Goal: Information Seeking & Learning: Learn about a topic

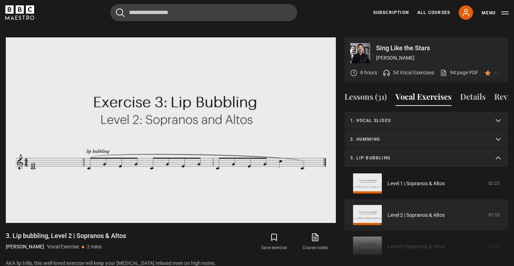
scroll to position [34, 0]
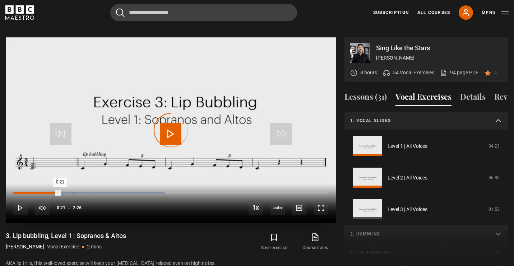
click at [73, 192] on div "0:27" at bounding box center [73, 193] width 1 height 2
click at [78, 192] on div "0:29" at bounding box center [78, 193] width 1 height 2
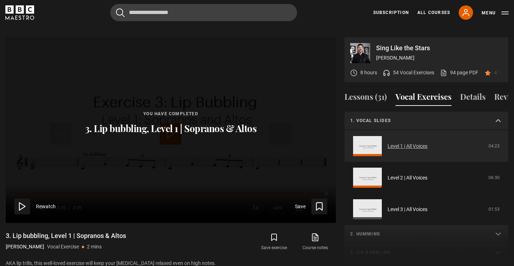
click at [388, 143] on link "Level 1 | All Voices" at bounding box center [408, 147] width 40 height 8
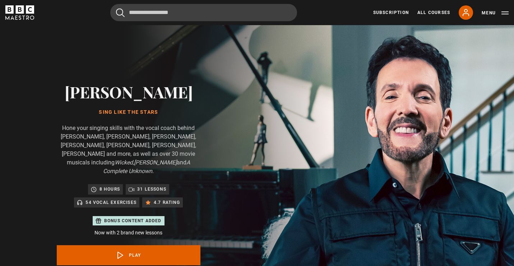
scroll to position [344, 0]
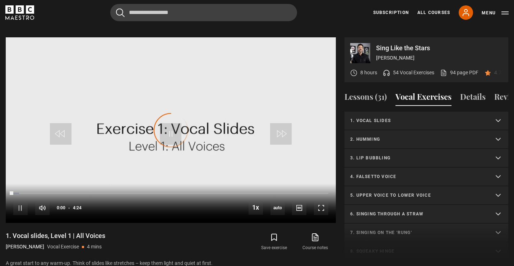
click at [369, 136] on p "2. Humming" at bounding box center [417, 139] width 135 height 6
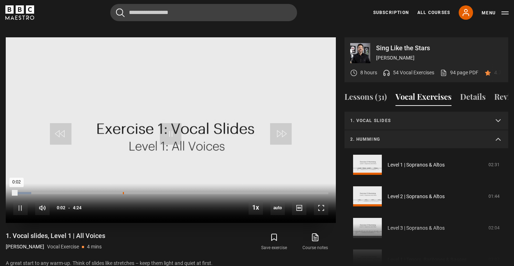
click at [123, 192] on div "1:31" at bounding box center [123, 193] width 1 height 2
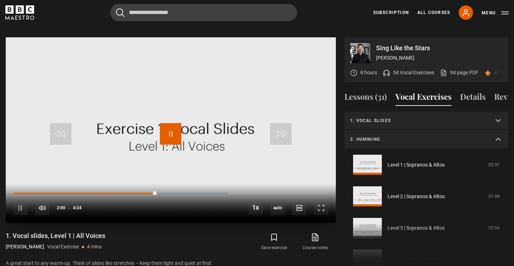
click at [174, 127] on span "Video Player" at bounding box center [171, 134] width 22 height 22
click at [178, 123] on span "Video Player" at bounding box center [171, 134] width 22 height 22
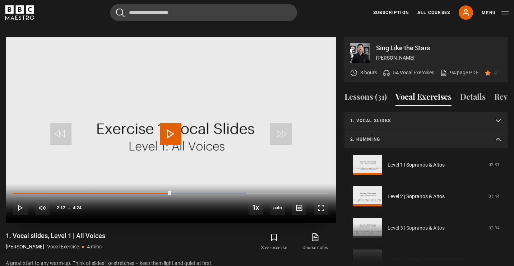
click at [178, 123] on span "Video Player" at bounding box center [171, 134] width 22 height 22
click at [174, 126] on span "Video Player" at bounding box center [171, 134] width 22 height 22
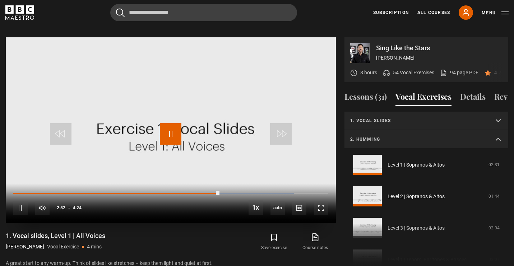
click at [175, 126] on span "Video Player" at bounding box center [171, 134] width 22 height 22
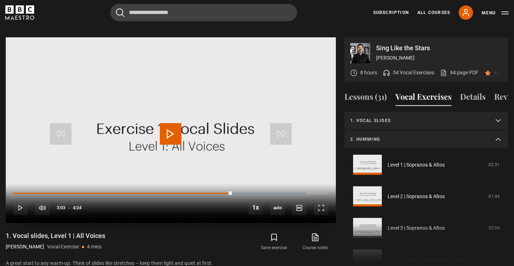
click at [175, 126] on span "Video Player" at bounding box center [171, 134] width 22 height 22
click at [175, 127] on span "Video Player" at bounding box center [171, 134] width 22 height 22
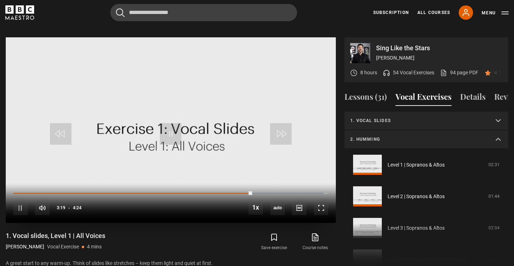
click at [257, 186] on div "10s Skip Back 10 seconds Pause 10s Skip Forward 10 seconds Loaded : 98.48% 3:25…" at bounding box center [171, 204] width 330 height 40
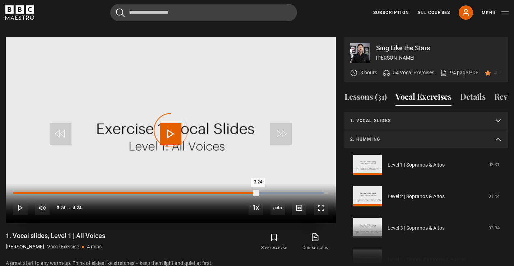
click at [258, 192] on div "Loaded : 98.48% 3:24 3:24" at bounding box center [170, 193] width 315 height 2
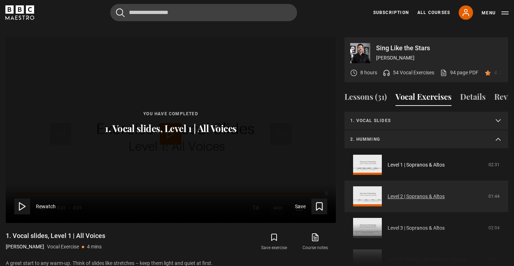
click at [388, 193] on link "Level 2 | Sopranos & Altos" at bounding box center [416, 197] width 57 height 8
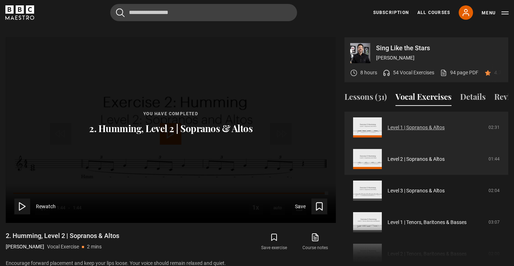
scroll to position [10, 0]
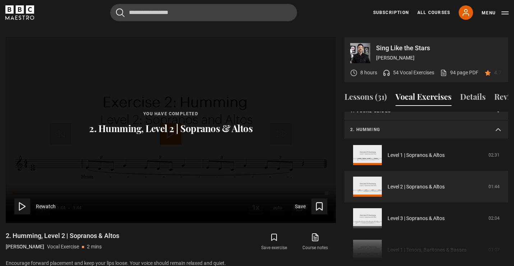
click at [419, 126] on p "2. Humming" at bounding box center [417, 129] width 135 height 6
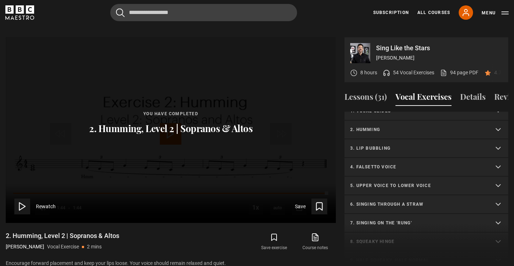
click at [404, 145] on p "3. Lip bubbling" at bounding box center [417, 148] width 135 height 6
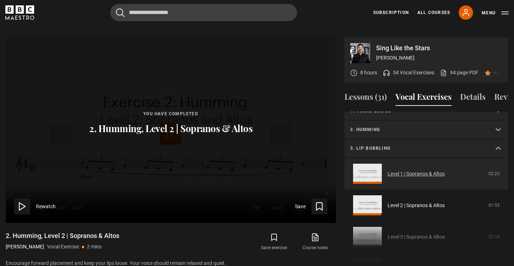
click at [391, 172] on link "Level 1 | Sopranos & Altos" at bounding box center [416, 174] width 57 height 8
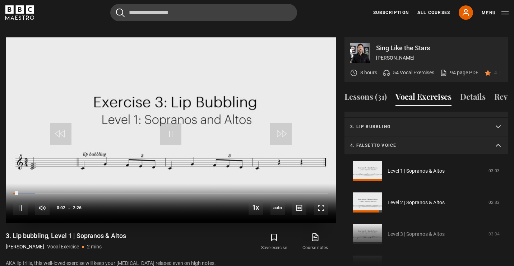
click at [77, 185] on div "10s Skip Back 10 seconds Pause 10s Skip Forward 10 seconds Loaded : 6.85% 0:29 …" at bounding box center [171, 204] width 330 height 40
click at [78, 192] on div "Loaded : 10.27% 0:29 0:02" at bounding box center [170, 193] width 315 height 2
click at [378, 122] on summary "3. Lip bubbling" at bounding box center [427, 127] width 164 height 19
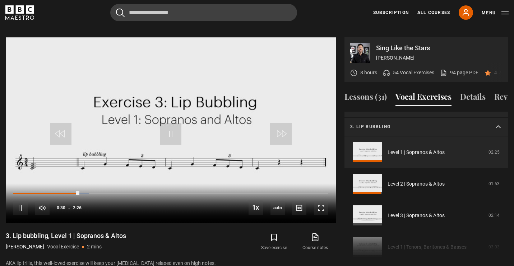
click at [377, 121] on summary "3. Lip bubbling" at bounding box center [427, 127] width 164 height 19
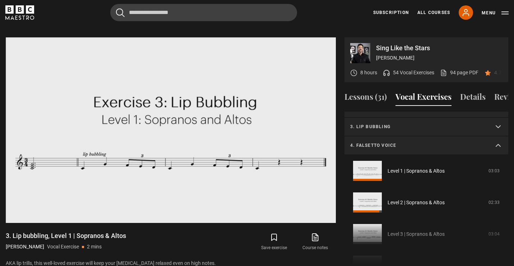
click at [375, 142] on p "4. Falsetto voice" at bounding box center [417, 145] width 135 height 6
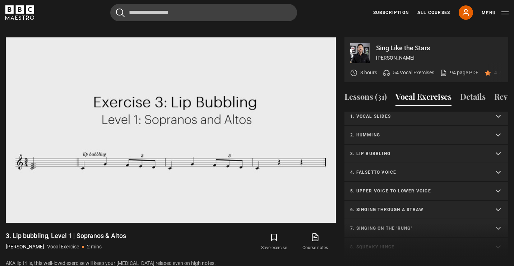
scroll to position [3, 0]
click at [373, 131] on summary "2. Humming" at bounding box center [427, 137] width 164 height 19
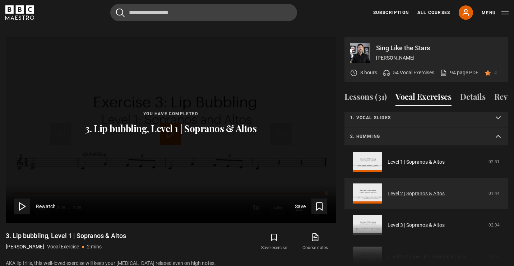
click at [388, 190] on link "Level 2 | Sopranos & Altos" at bounding box center [416, 194] width 57 height 8
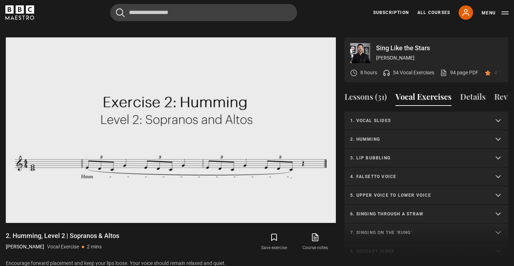
click at [378, 149] on summary "3. Lip bubbling" at bounding box center [427, 158] width 164 height 19
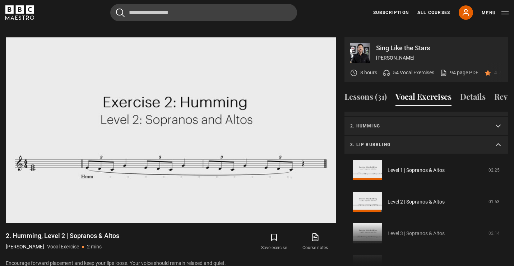
click at [378, 143] on summary "3. Lip bubbling" at bounding box center [427, 145] width 164 height 19
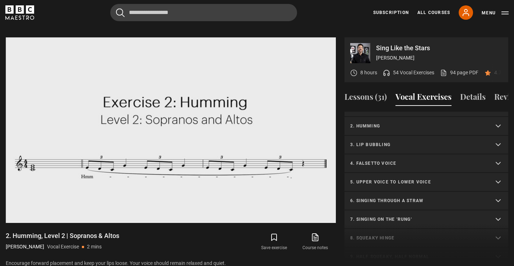
click at [373, 160] on summary "4. Falsetto voice" at bounding box center [427, 164] width 164 height 19
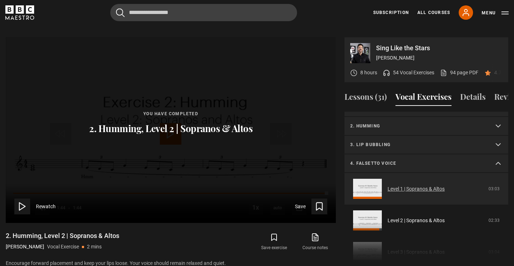
click at [391, 185] on link "Level 1 | Sopranos & Altos" at bounding box center [416, 189] width 57 height 8
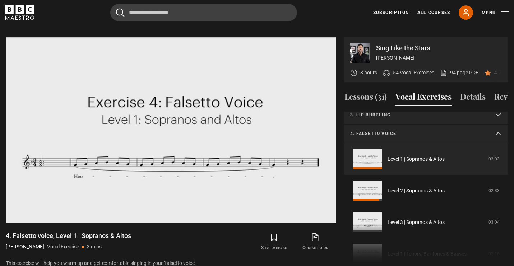
click at [409, 130] on p "4. Falsetto voice" at bounding box center [417, 133] width 135 height 6
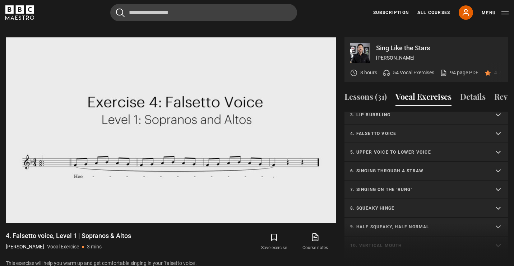
click at [394, 149] on p "5. Upper voice to lower voice" at bounding box center [417, 152] width 135 height 6
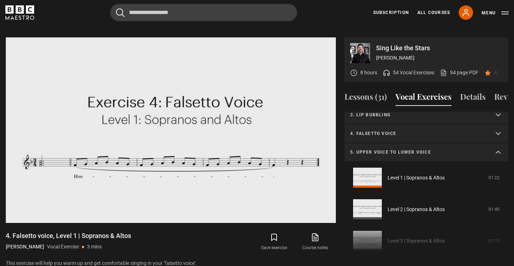
scroll to position [67, 0]
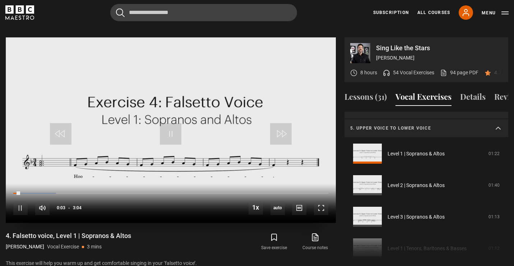
click at [67, 186] on div "10s Skip Back 10 seconds Pause 10s Skip Forward 10 seconds Loaded : 13.59% 0:30…" at bounding box center [171, 204] width 330 height 40
click at [68, 192] on div "0:31" at bounding box center [68, 193] width 1 height 2
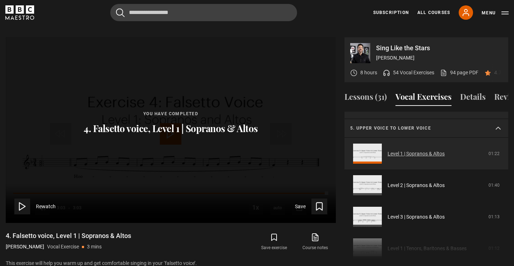
click at [403, 150] on link "Level 1 | Sopranos & Altos" at bounding box center [416, 154] width 57 height 8
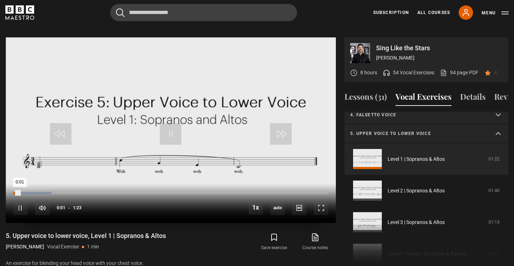
click at [116, 192] on div "Loaded : 12.05% 0:01" at bounding box center [170, 193] width 315 height 2
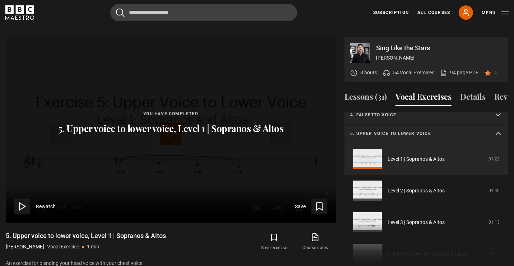
click at [405, 130] on summary "5. Upper voice to lower voice" at bounding box center [427, 134] width 164 height 19
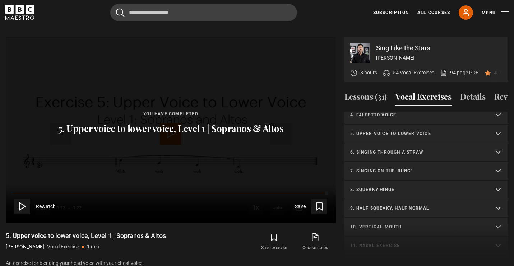
click at [399, 168] on summary "7. Singing on the 'rung'" at bounding box center [427, 171] width 164 height 19
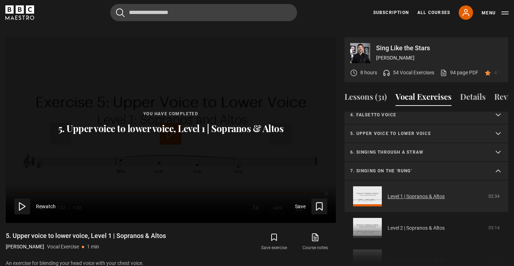
click at [388, 193] on link "Level 1 | Sopranos & Altos" at bounding box center [416, 197] width 57 height 8
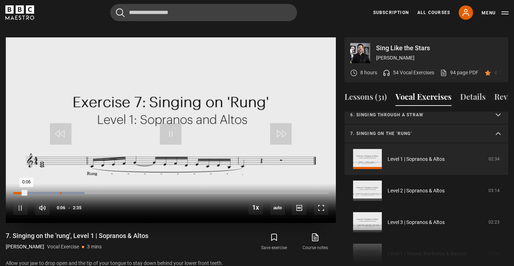
click at [60, 192] on div "Loaded : 22.58% 0:23 0:06" at bounding box center [170, 193] width 315 height 2
click at [74, 192] on div "Loaded : 25.81% 0:30 0:23" at bounding box center [170, 193] width 315 height 2
click at [424, 128] on summary "7. Singing on the 'rung'" at bounding box center [427, 134] width 164 height 19
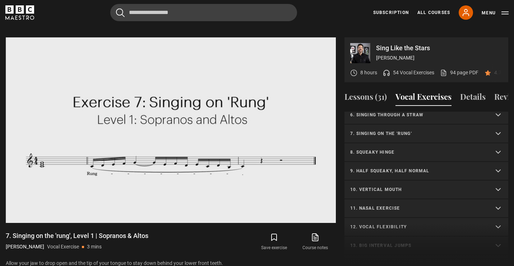
click at [395, 130] on p "7. Singing on the 'rung'" at bounding box center [417, 133] width 135 height 6
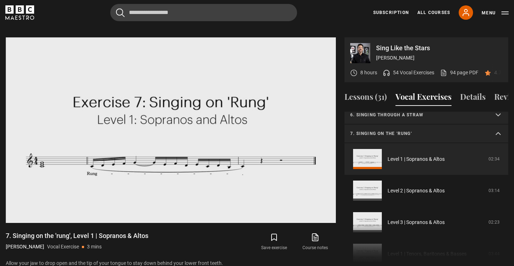
click at [395, 130] on p "7. Singing on the 'rung'" at bounding box center [417, 133] width 135 height 6
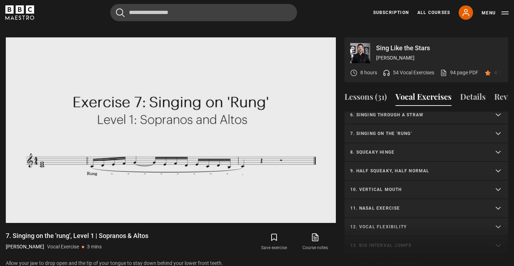
click at [399, 112] on p "6. Singing through a straw" at bounding box center [417, 115] width 135 height 6
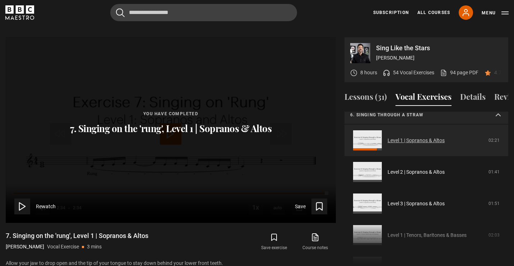
click at [388, 137] on link "Level 1 | Sopranos & Altos" at bounding box center [416, 141] width 57 height 8
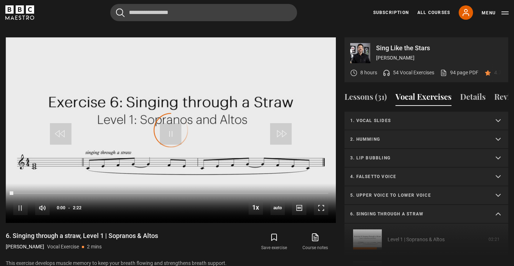
scroll to position [80, 0]
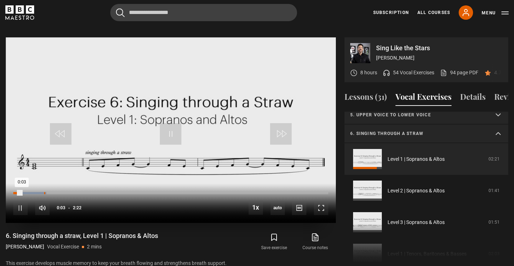
click at [45, 192] on div "Loaded : 10.56% 0:13 0:03" at bounding box center [170, 193] width 315 height 2
click at [51, 192] on div "0:17" at bounding box center [51, 193] width 1 height 2
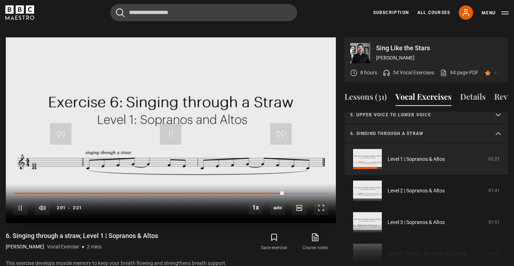
click at [184, 114] on video "Video Player" at bounding box center [171, 130] width 330 height 186
